Goal: Information Seeking & Learning: Learn about a topic

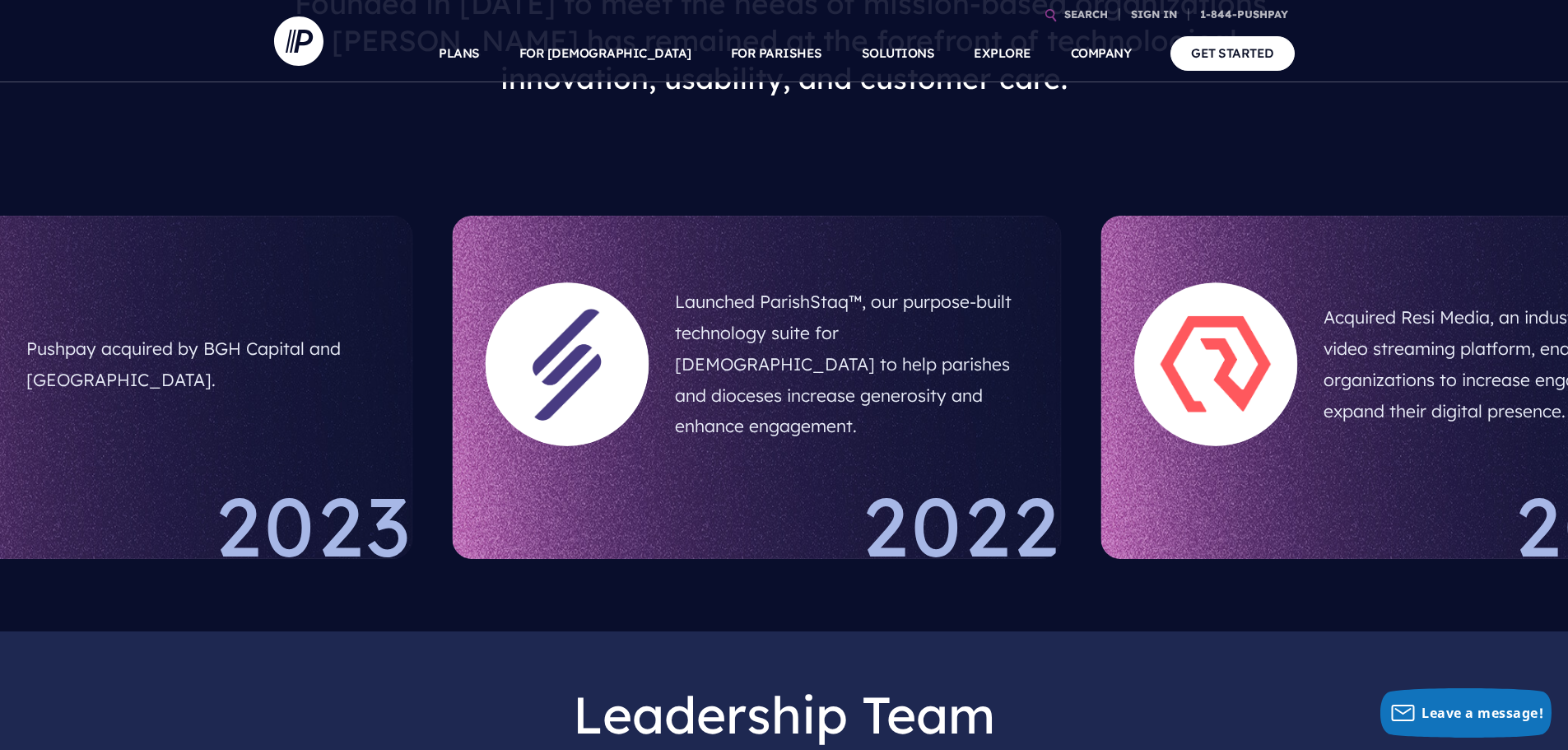
click at [1323, 361] on h5 "Acquired Resi Media, an industry leading video streaming platform, enabling org…" at bounding box center [1500, 364] width 353 height 138
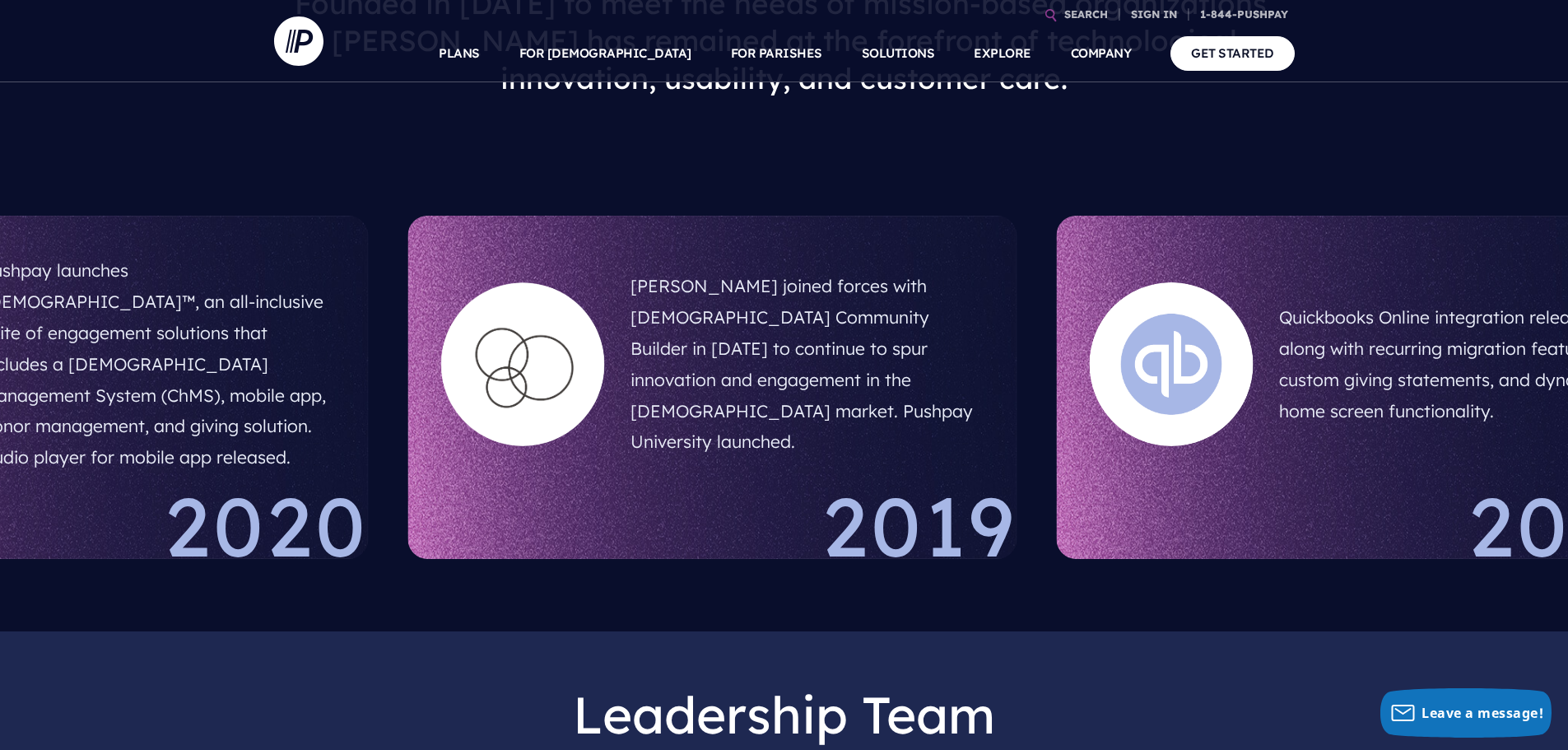
click at [524, 284] on div at bounding box center [523, 365] width 164 height 164
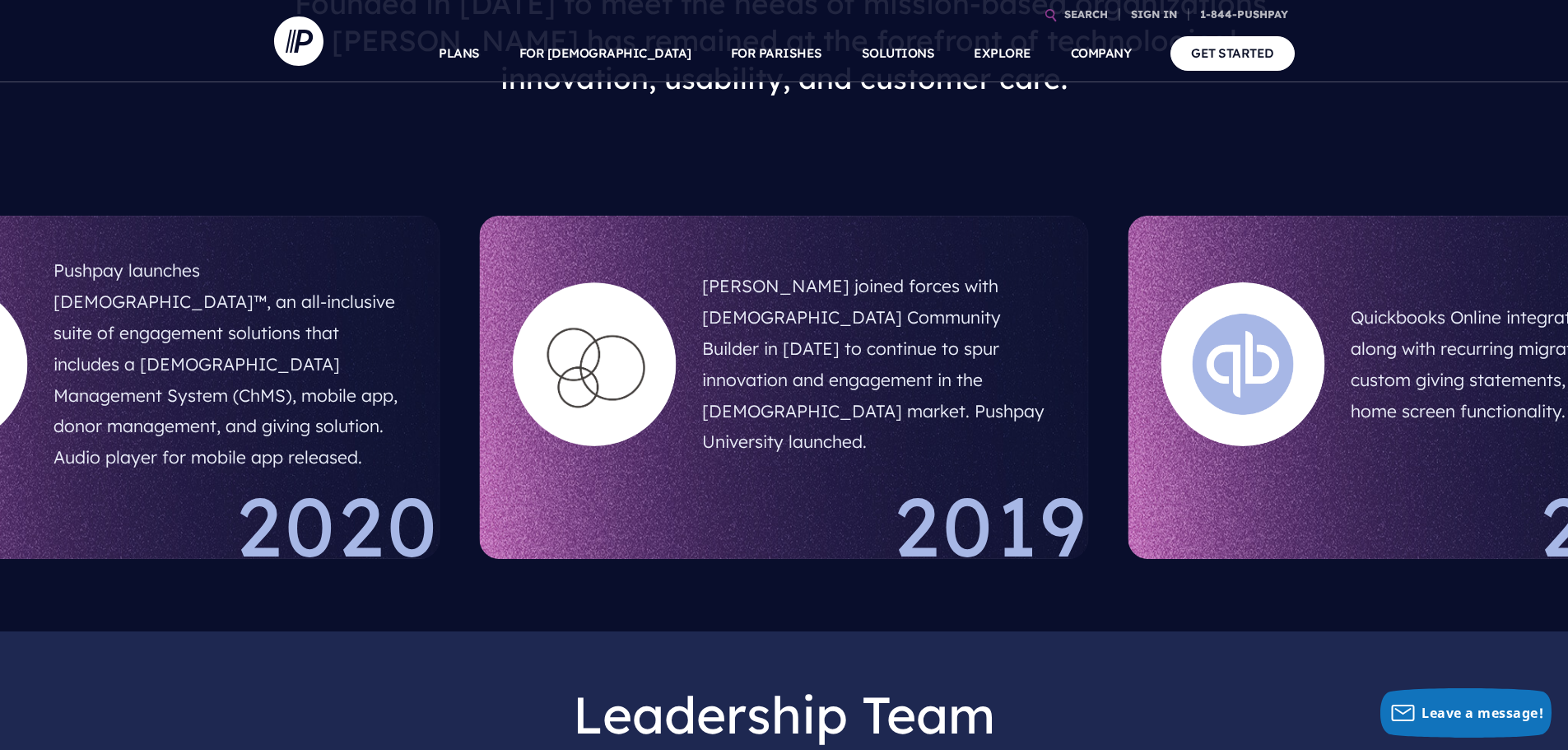
click at [702, 334] on h5 "[PERSON_NAME] joined forces with [DEMOGRAPHIC_DATA] Community Builder in [DATE]…" at bounding box center [879, 365] width 353 height 200
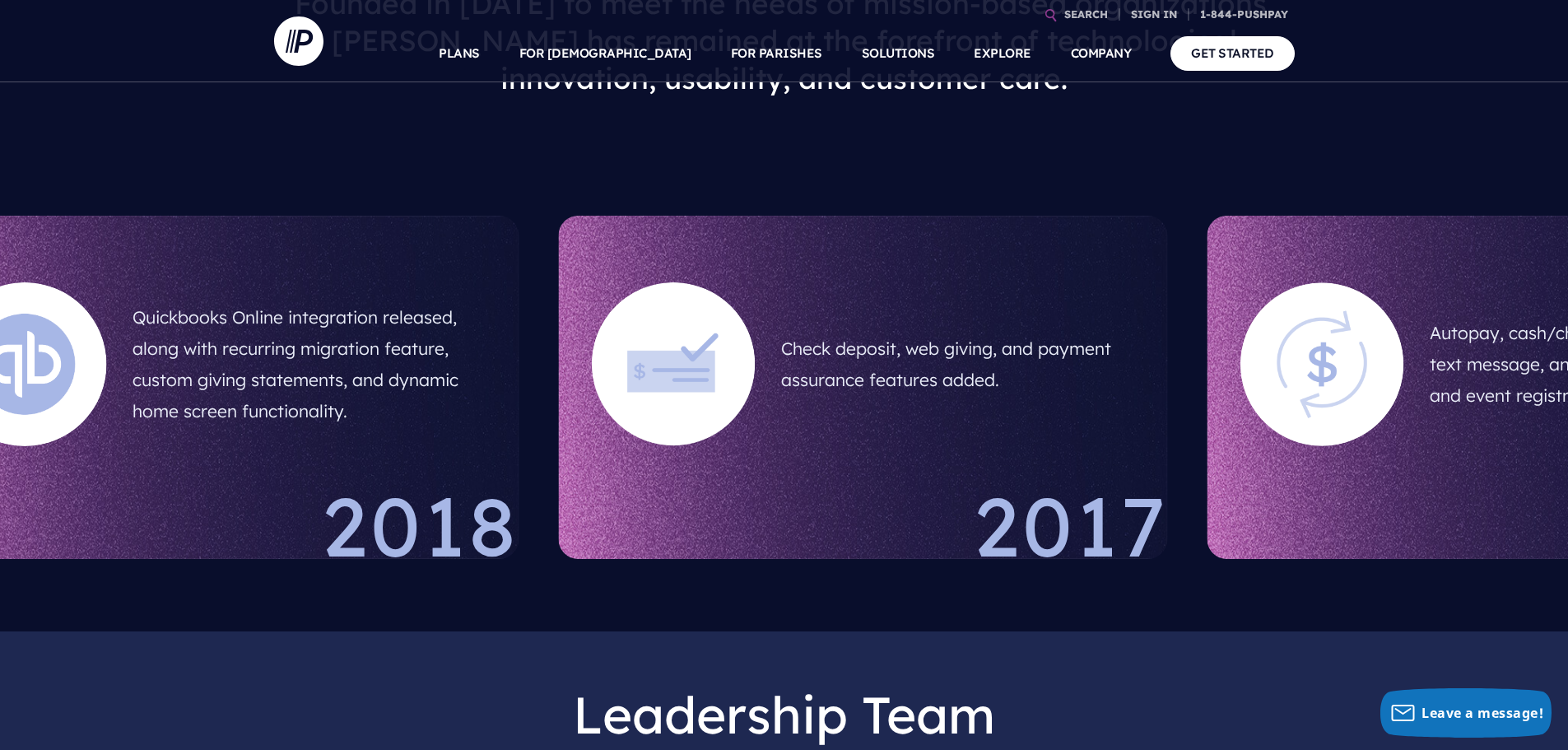
click at [330, 354] on h5 "Quickbooks Online integration released, along with recurring migration feature,…" at bounding box center [309, 364] width 353 height 138
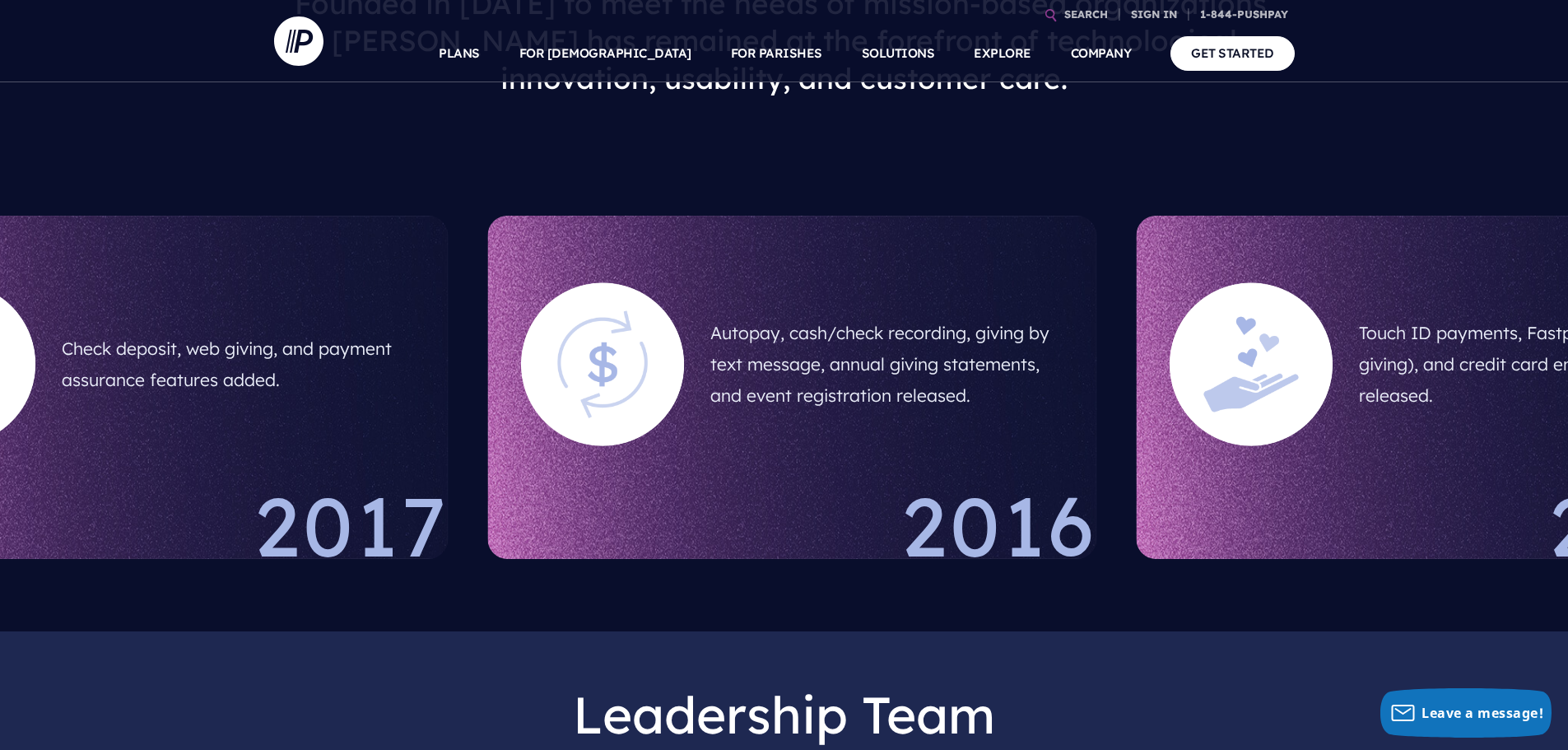
click at [304, 366] on h5 "Check deposit, web giving, and payment assurance features added." at bounding box center [239, 365] width 353 height 76
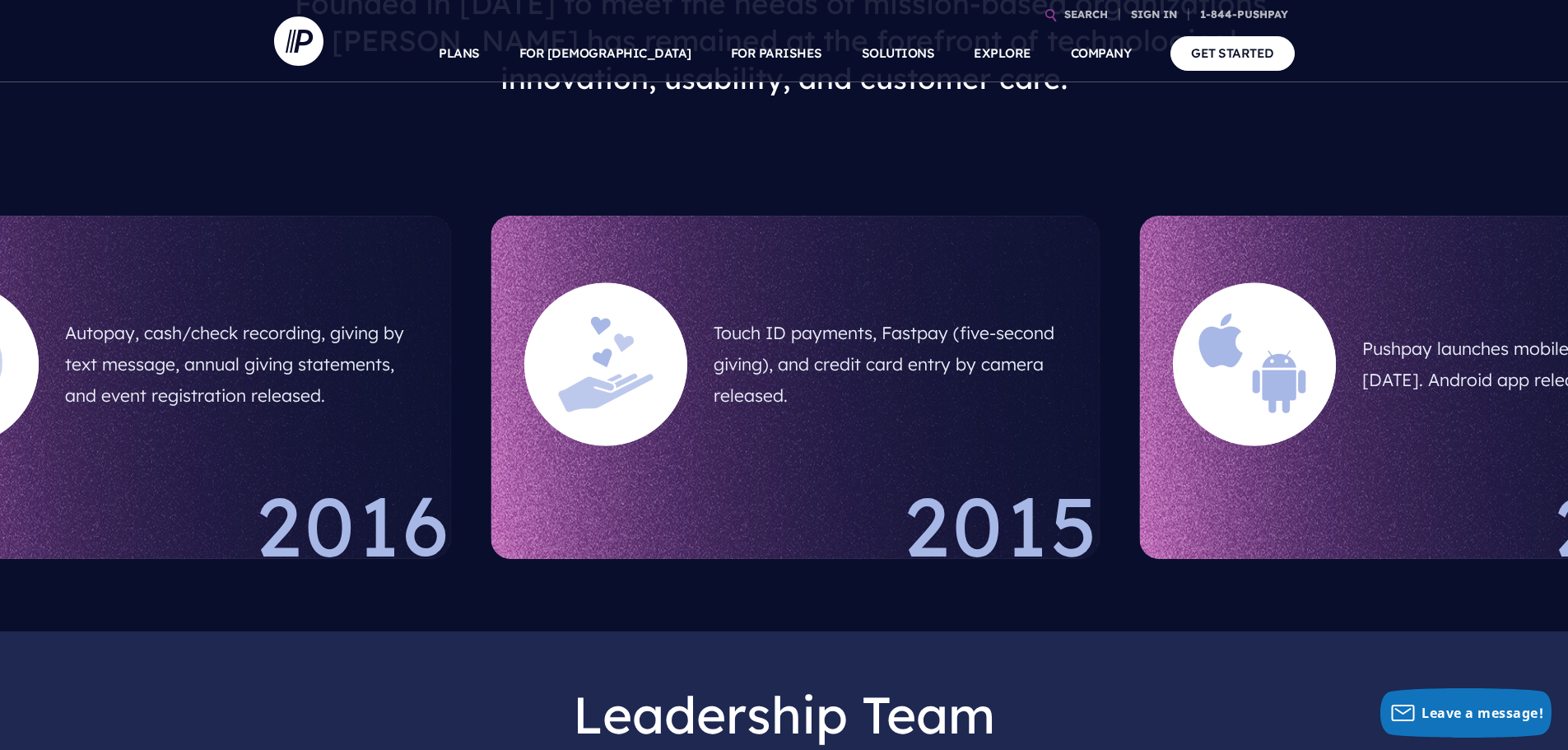
click at [301, 357] on h5 "Autopay, cash/check recording, giving by text message, annual giving statements…" at bounding box center [241, 365] width 353 height 106
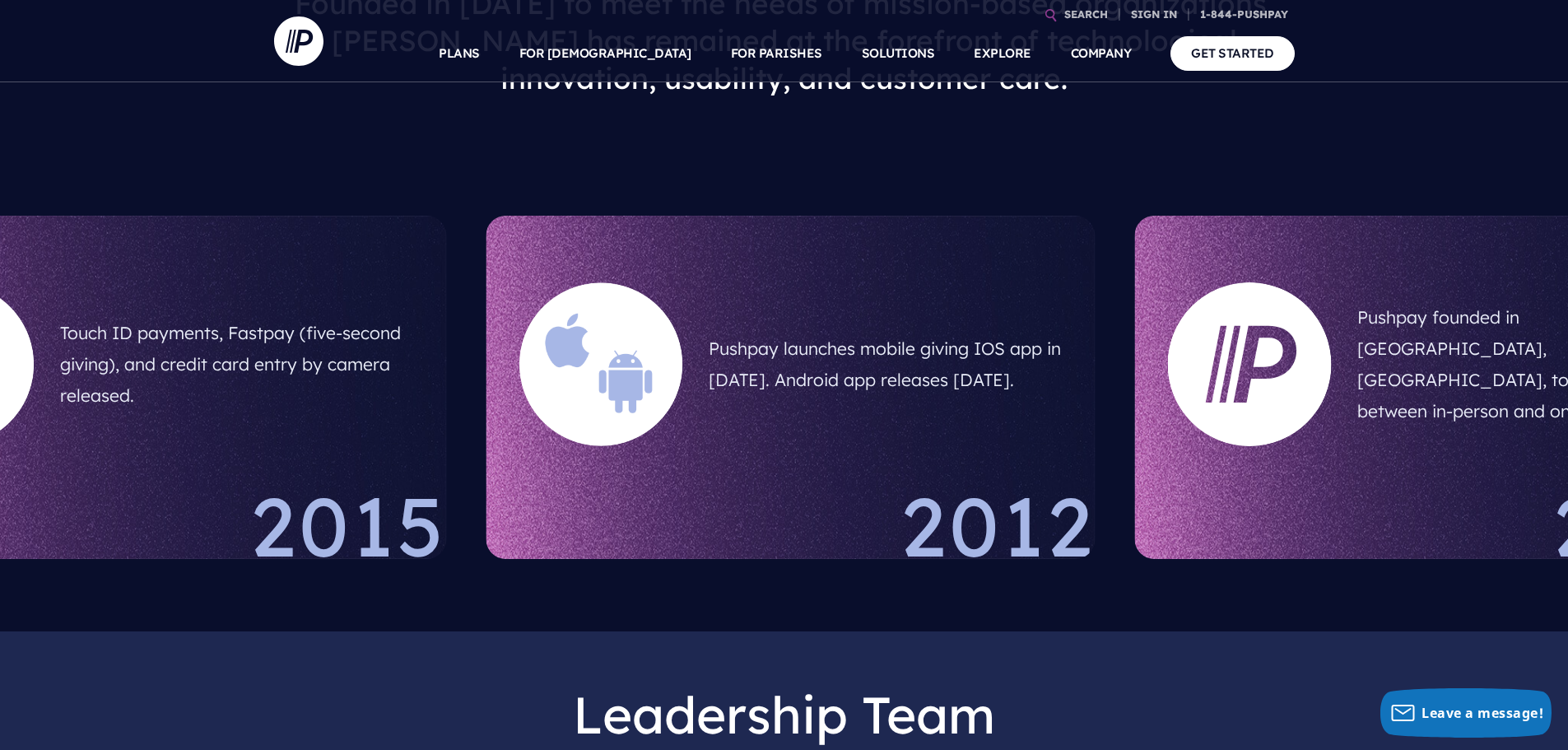
click at [249, 355] on h5 "Touch ID payments, Fastpay (five-second giving), and credit card entry by camer…" at bounding box center [237, 365] width 353 height 106
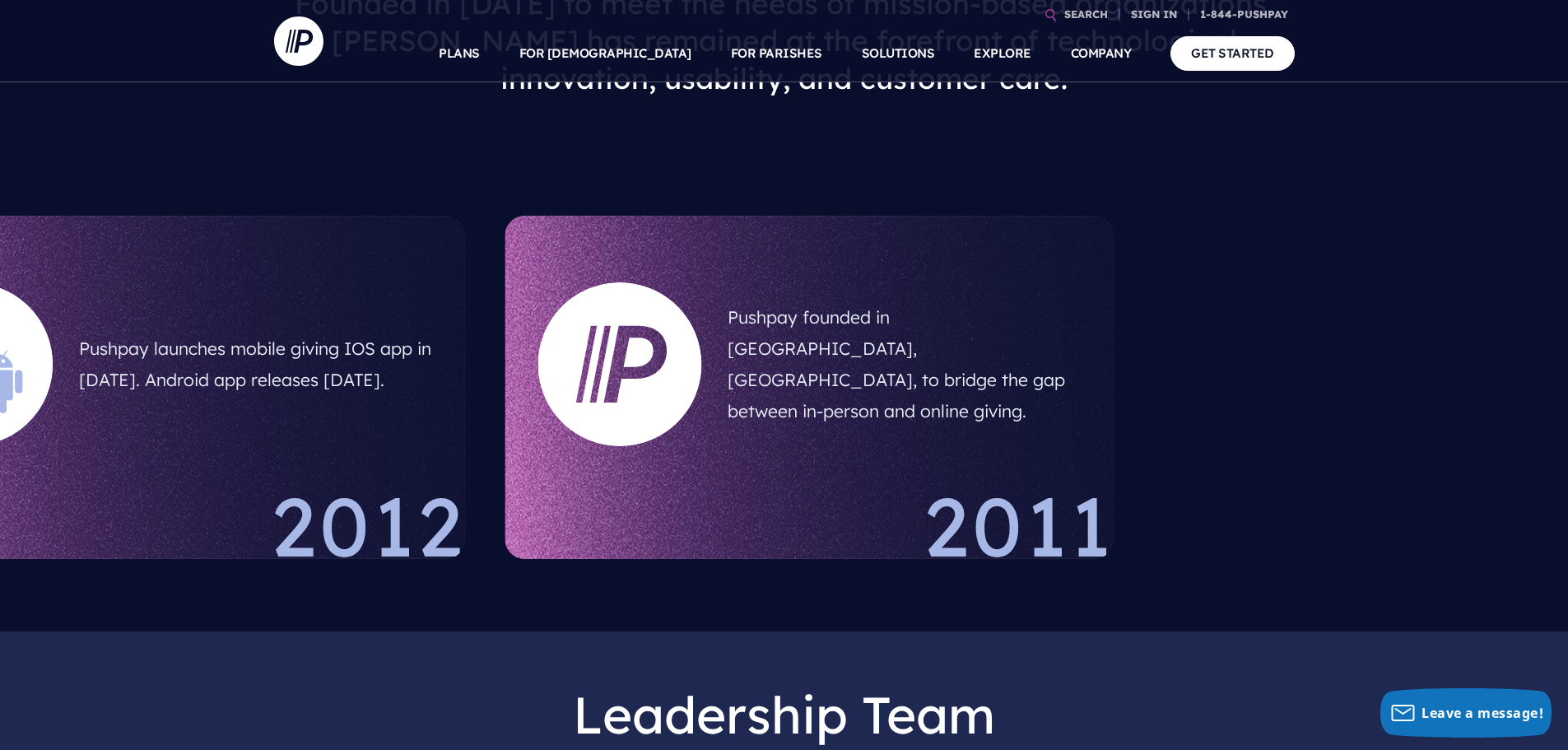
click at [239, 392] on h5 "Pushpay launches mobile giving IOS app in [DATE]. Android app releases [DATE]." at bounding box center [256, 365] width 353 height 76
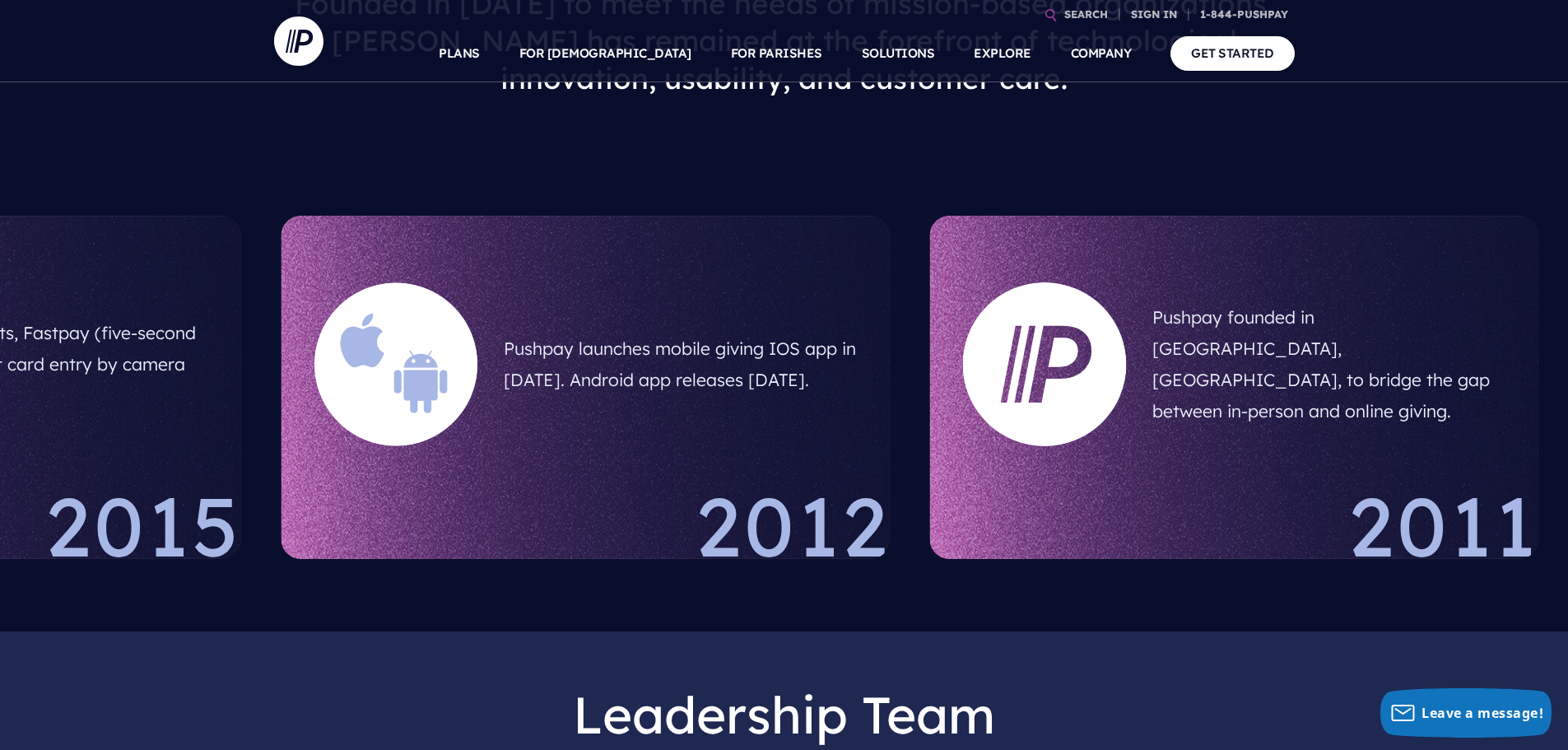
click at [857, 366] on h5 "Pushpay launches mobile giving IOS app in [DATE]. Android app releases [DATE]." at bounding box center [680, 365] width 353 height 76
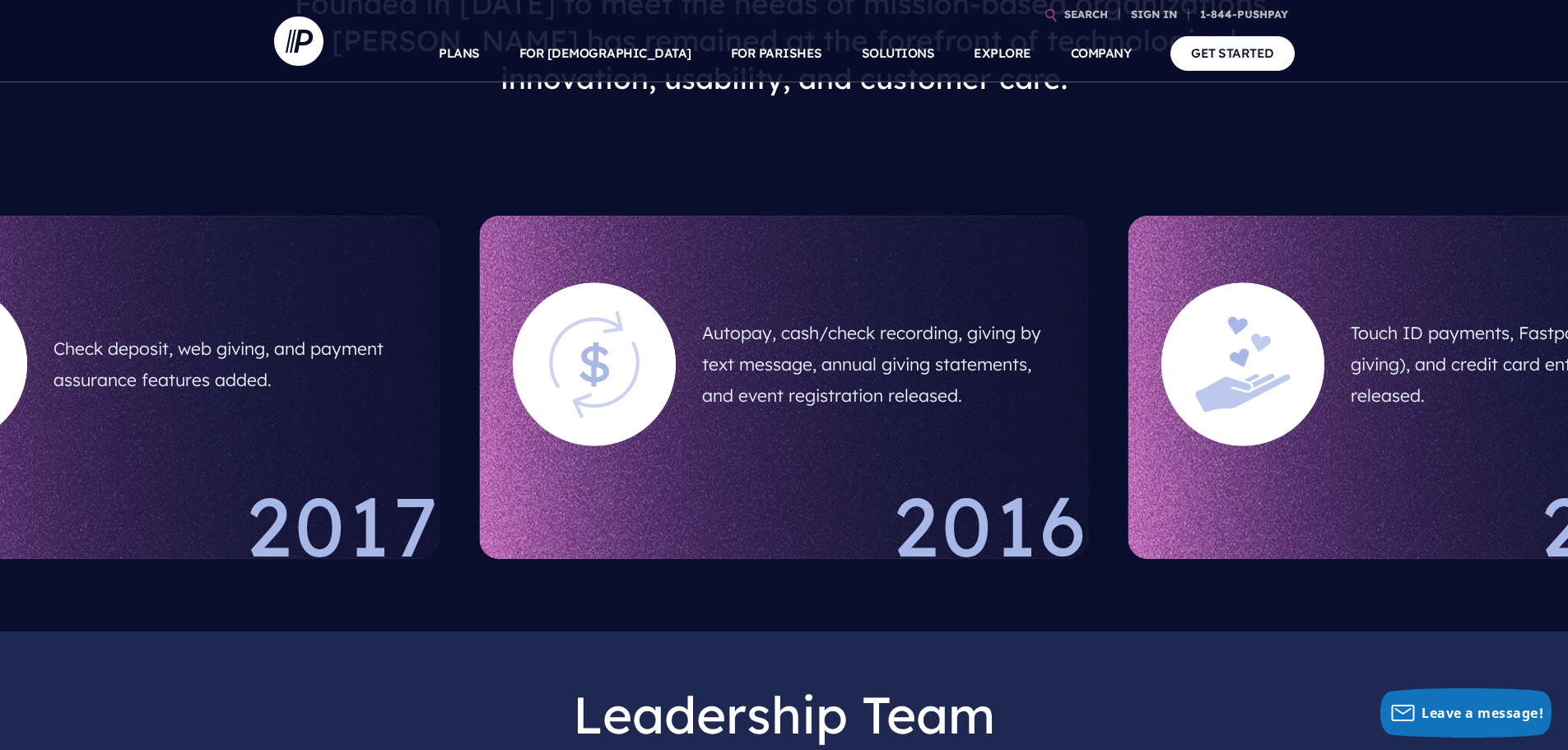
click at [407, 370] on h5 "Check deposit, web giving, and payment assurance features added." at bounding box center [230, 365] width 353 height 76
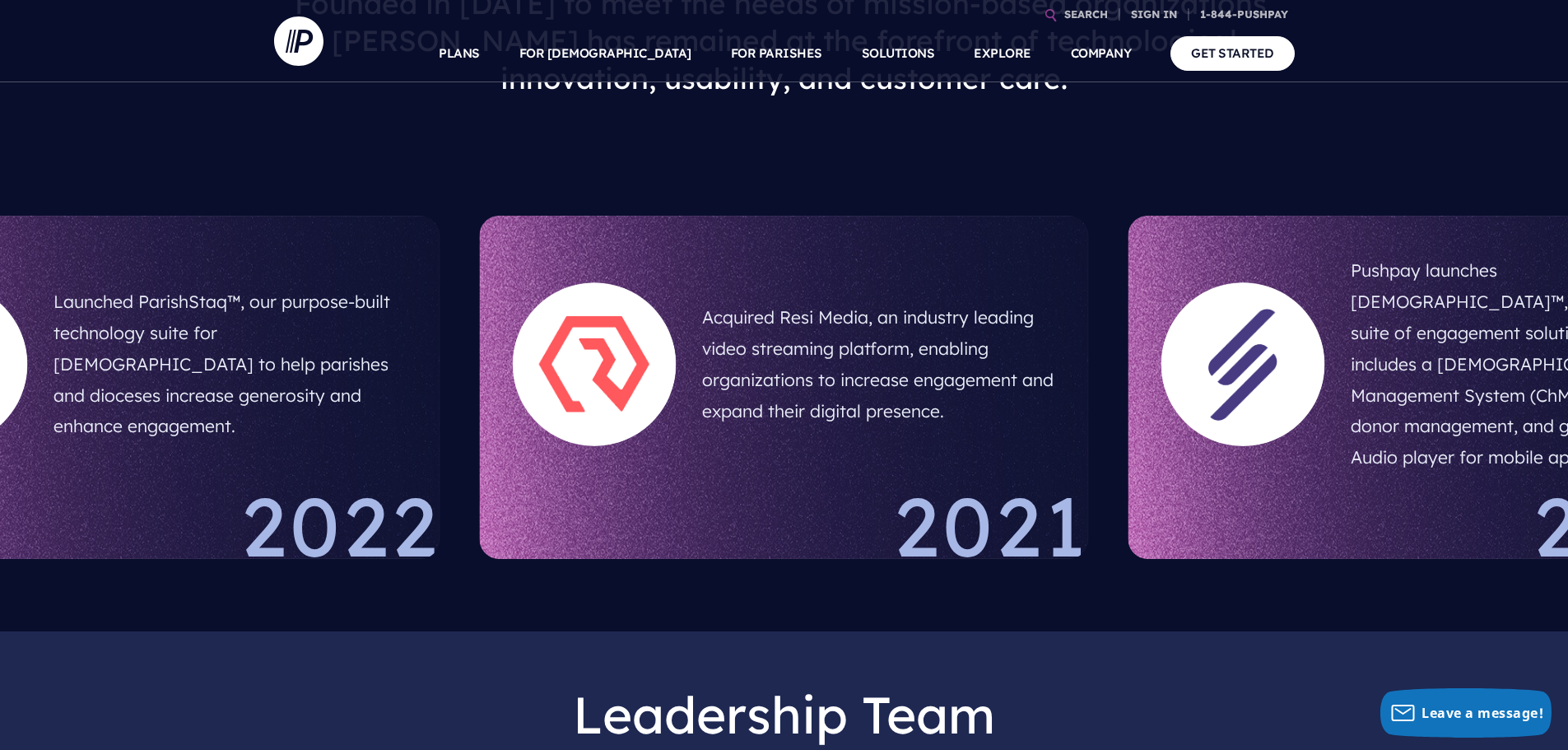
click at [407, 365] on h5 "Launched ParishStaq™, our purpose-built technology suite for [DEMOGRAPHIC_DATA]…" at bounding box center [230, 364] width 353 height 168
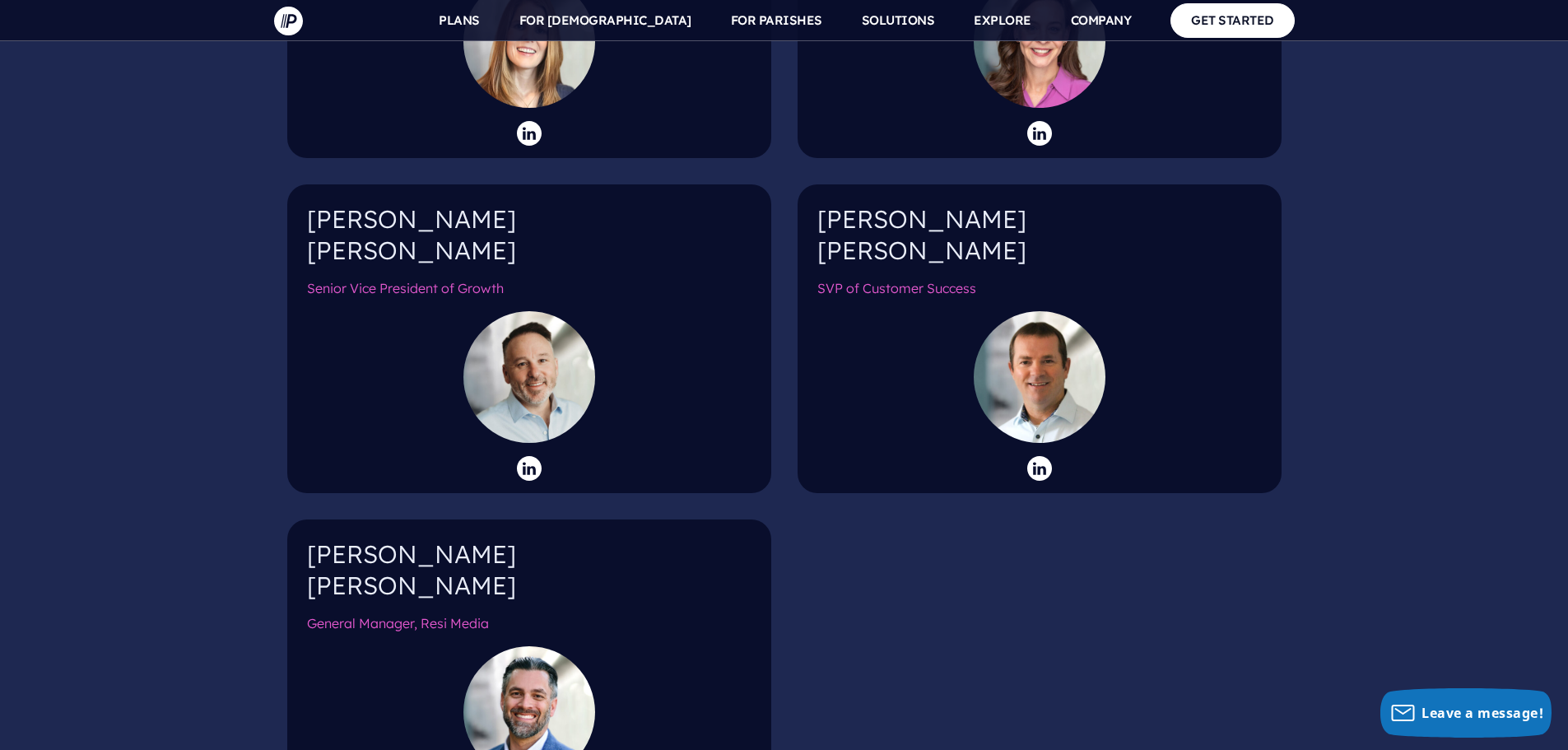
scroll to position [2799, 0]
